Goal: Use online tool/utility

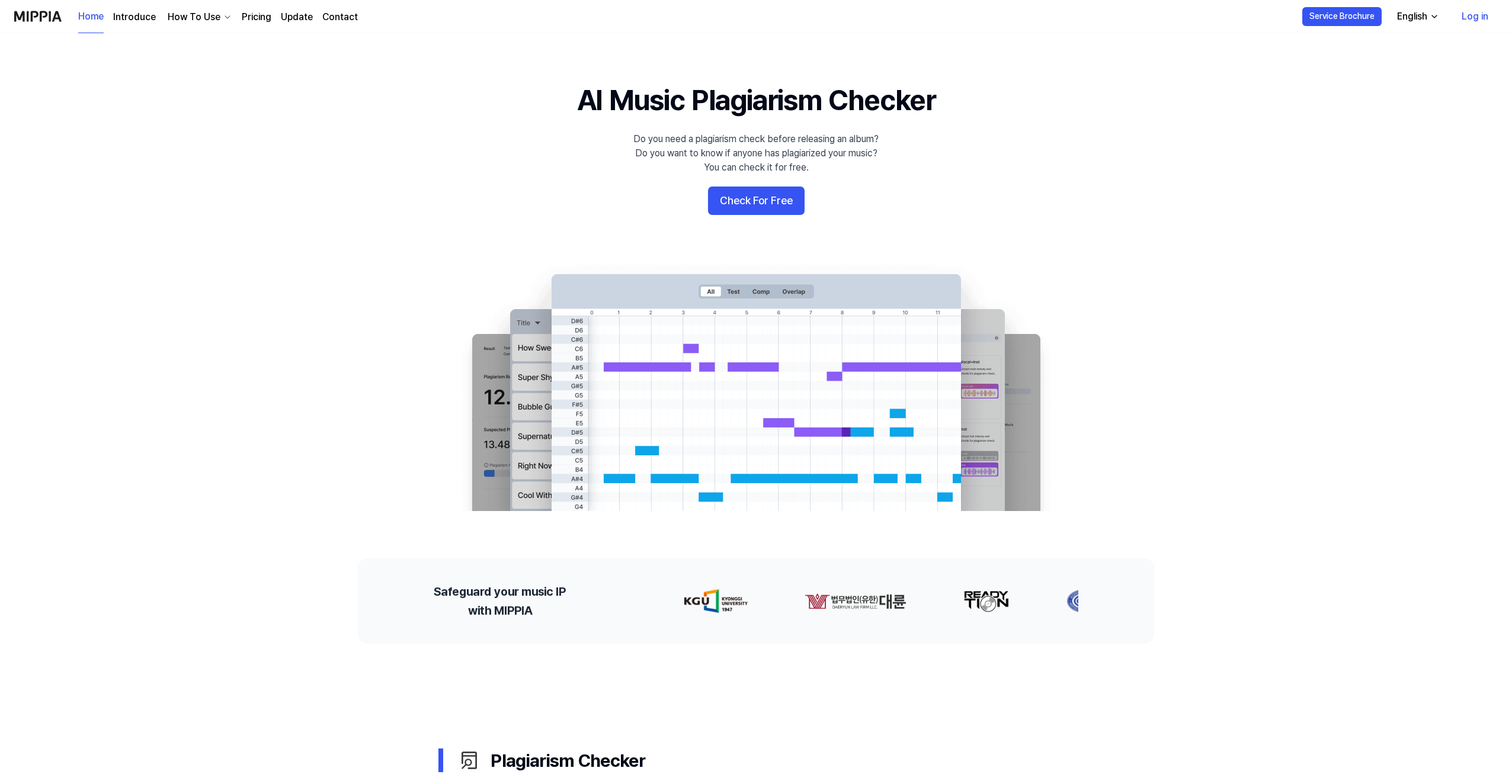
click at [768, 210] on button "Check For Free" at bounding box center [756, 201] width 97 height 28
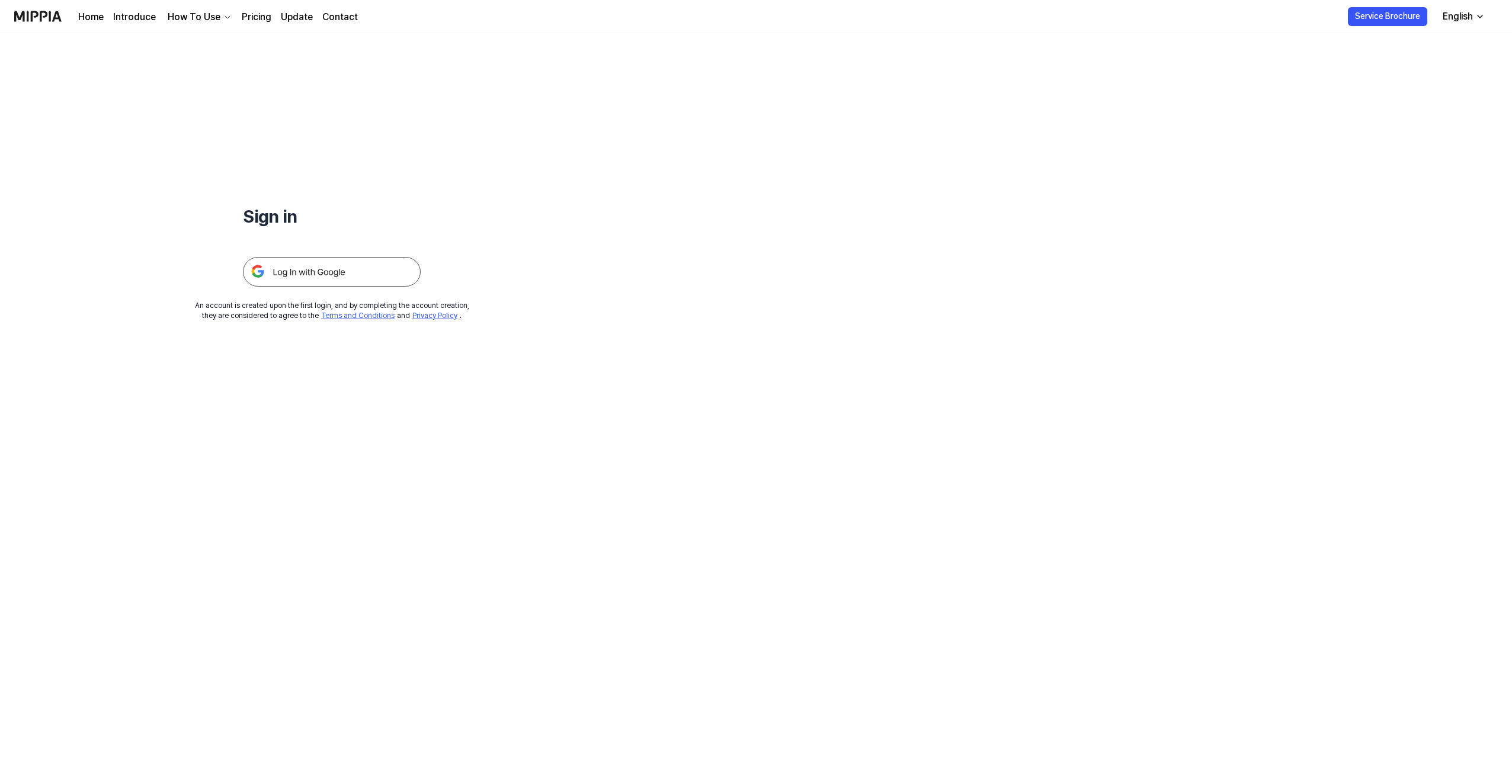
click at [381, 271] on img at bounding box center [332, 272] width 178 height 29
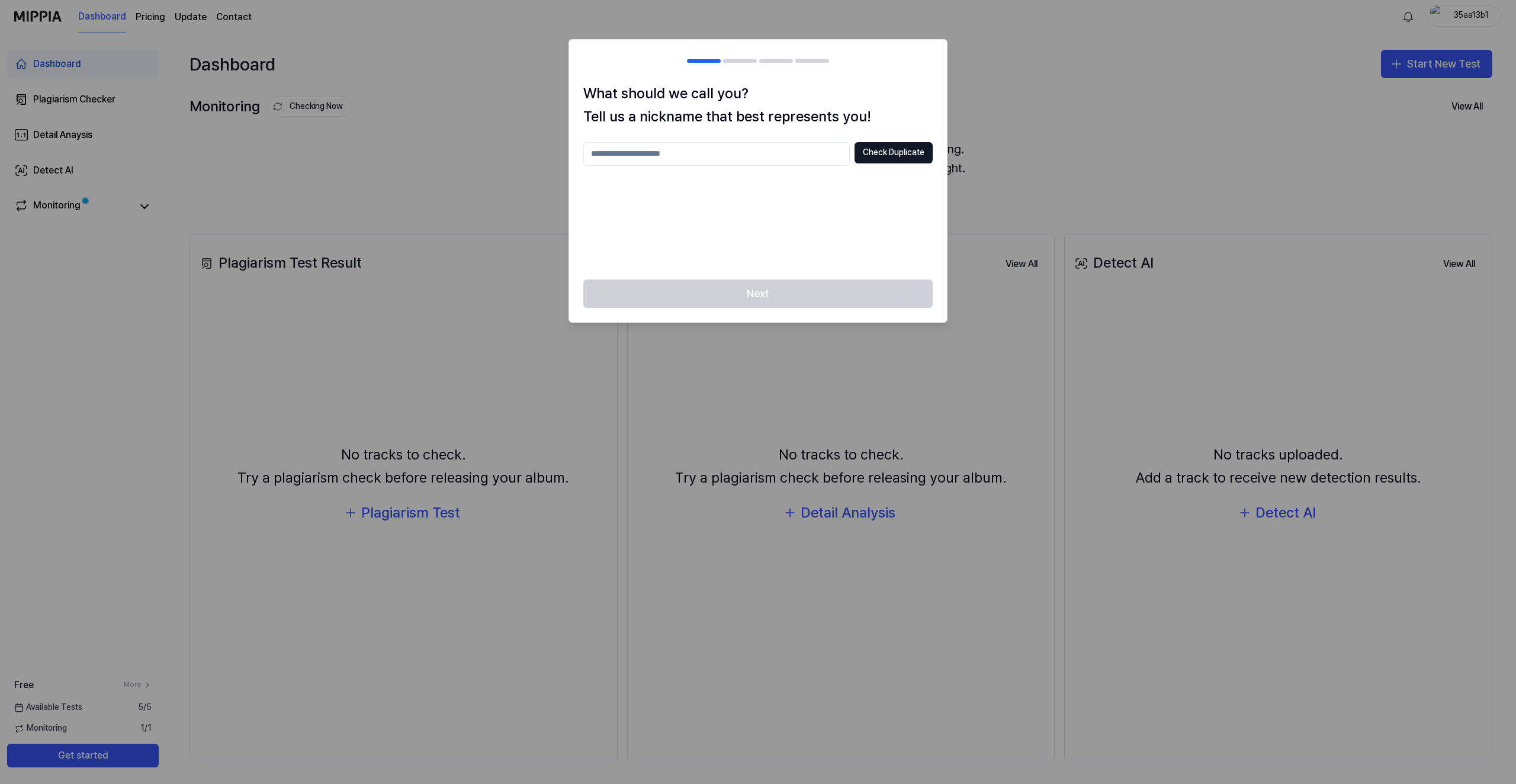
click at [873, 164] on div "Check Duplicate" at bounding box center [758, 154] width 349 height 24
click at [877, 156] on button "Check Duplicate" at bounding box center [894, 153] width 78 height 21
